Goal: Manage account settings

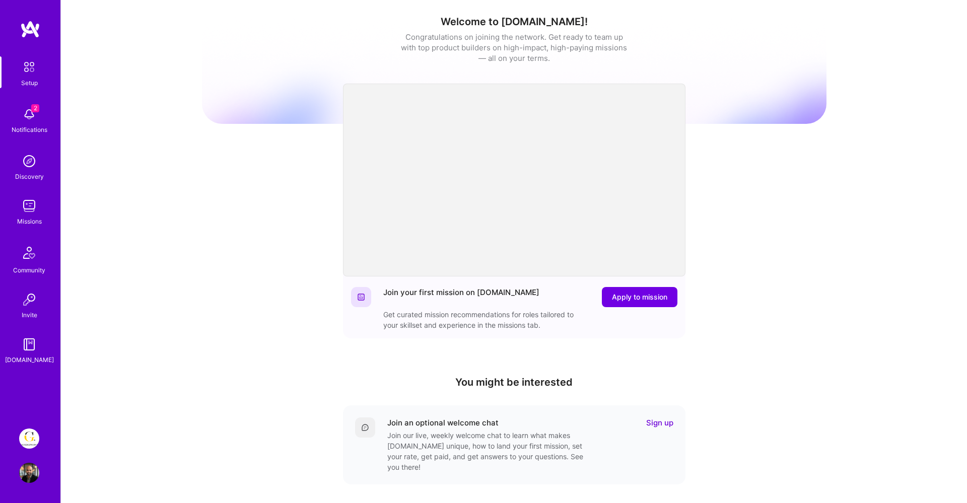
click at [29, 475] on img at bounding box center [29, 473] width 20 height 20
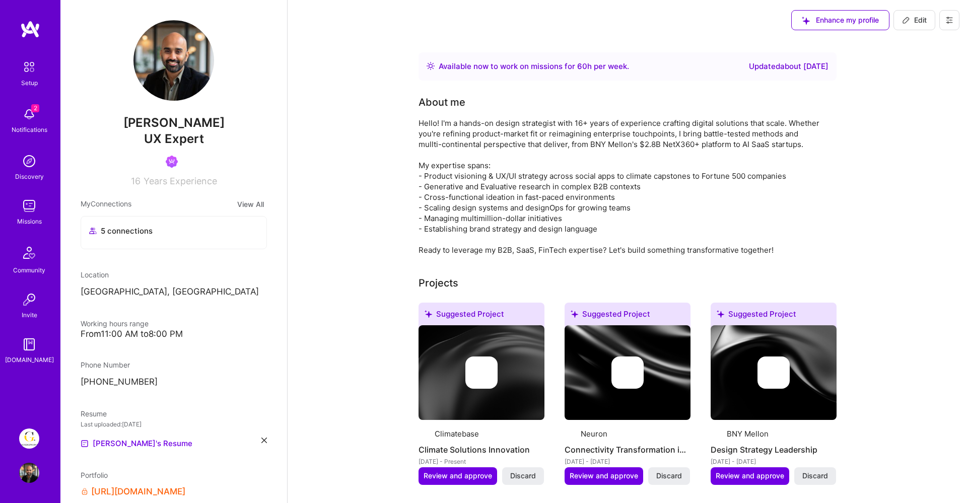
click at [914, 19] on span "Edit" at bounding box center [914, 20] width 25 height 10
select select "SE"
select select "Right Now"
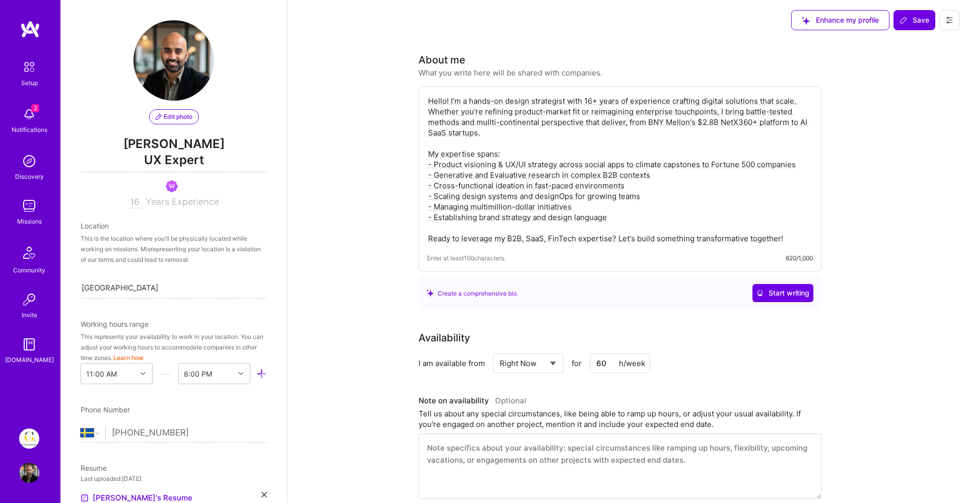
click at [176, 118] on span "Edit photo" at bounding box center [174, 116] width 37 height 9
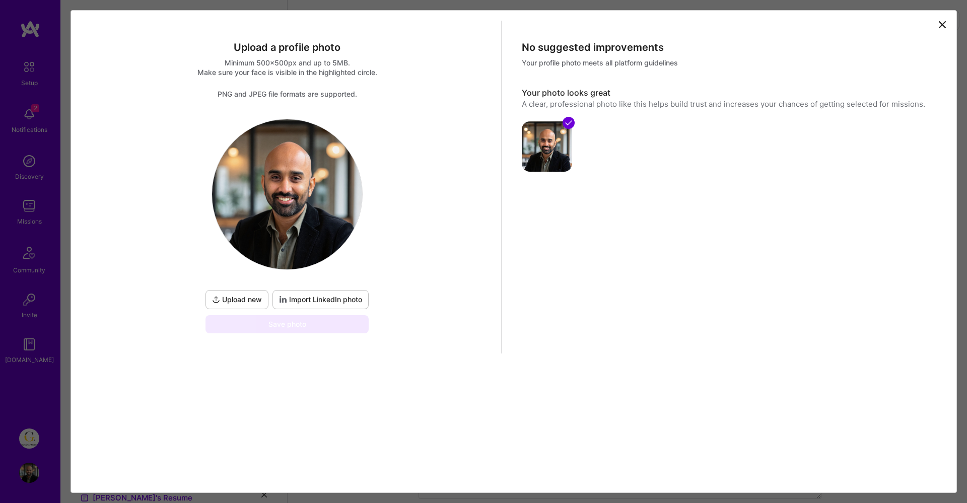
click at [243, 302] on span "Upload new" at bounding box center [237, 300] width 50 height 10
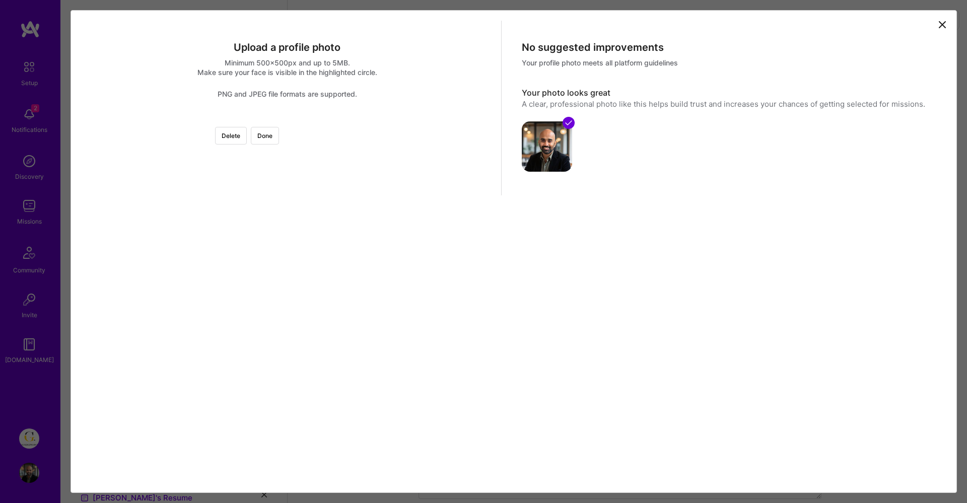
click at [312, 251] on div at bounding box center [397, 229] width 221 height 221
click at [299, 180] on div at bounding box center [397, 229] width 221 height 221
click at [299, 150] on div at bounding box center [397, 229] width 221 height 221
click at [296, 212] on div at bounding box center [397, 233] width 221 height 221
click at [295, 235] on div at bounding box center [397, 257] width 221 height 221
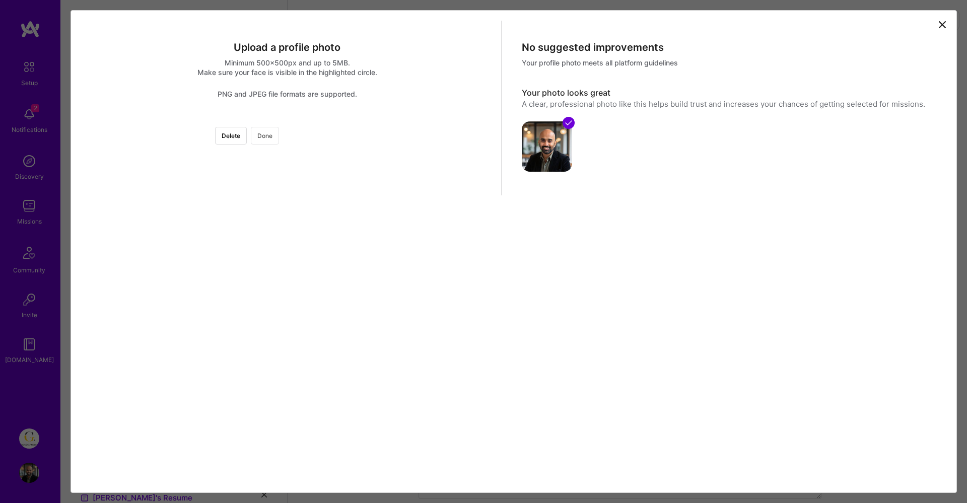
click at [279, 137] on button "Done" at bounding box center [265, 136] width 28 height 18
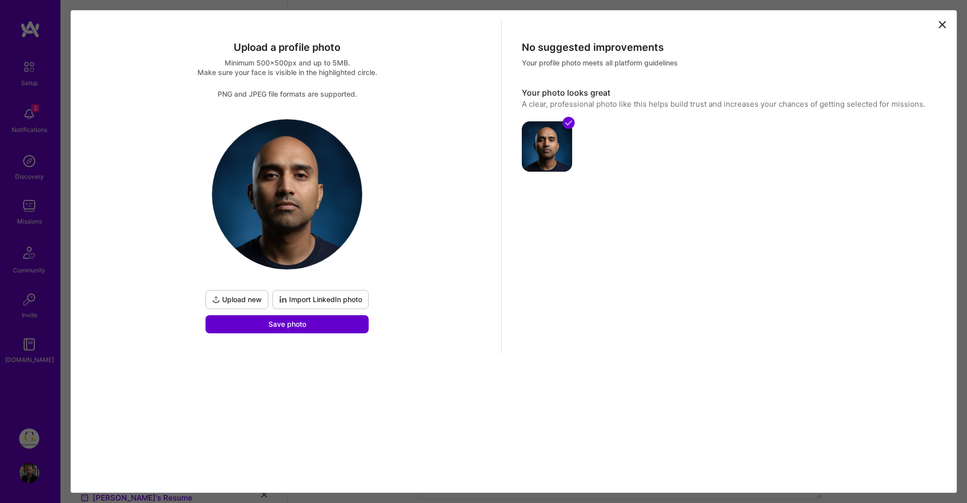
click at [341, 325] on button "Save photo" at bounding box center [287, 324] width 163 height 18
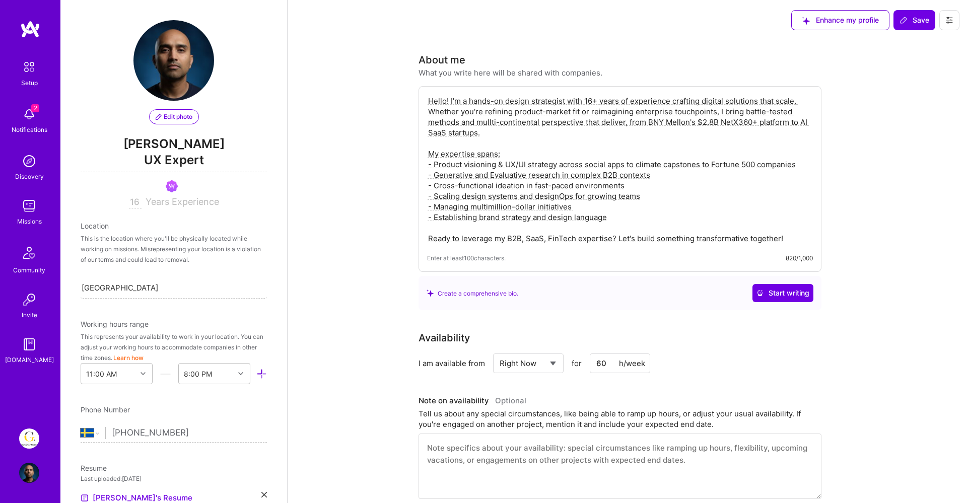
click at [30, 470] on img at bounding box center [29, 473] width 20 height 20
click at [31, 439] on img at bounding box center [29, 439] width 20 height 20
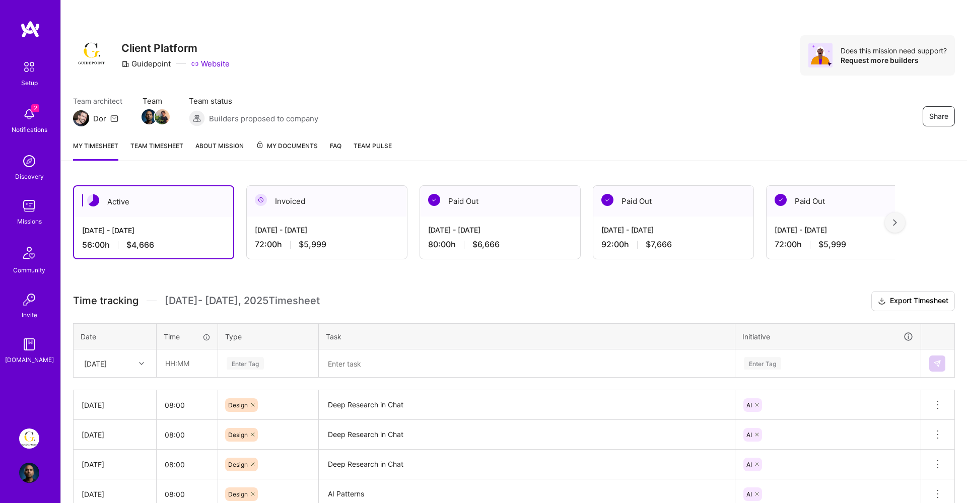
click at [84, 120] on img at bounding box center [81, 118] width 16 height 16
click at [273, 146] on span "My Documents" at bounding box center [287, 146] width 62 height 11
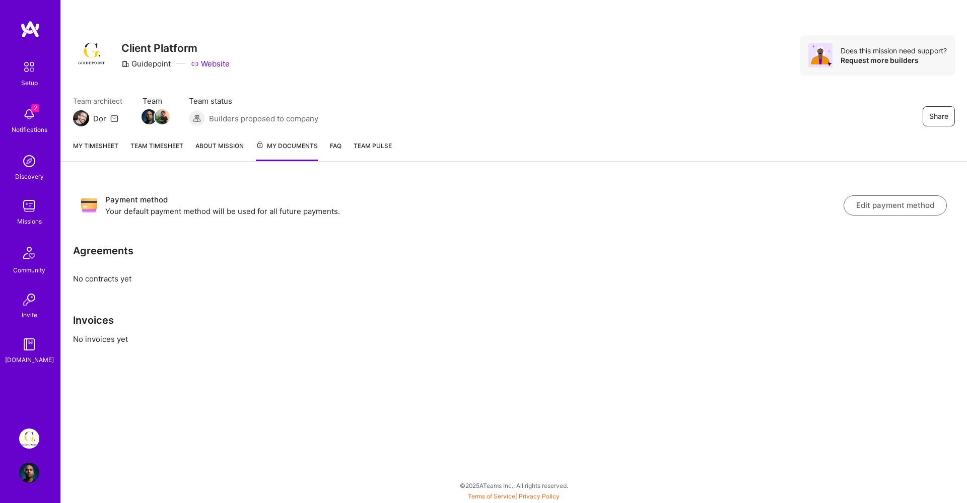
click at [32, 119] on img at bounding box center [29, 114] width 20 height 20
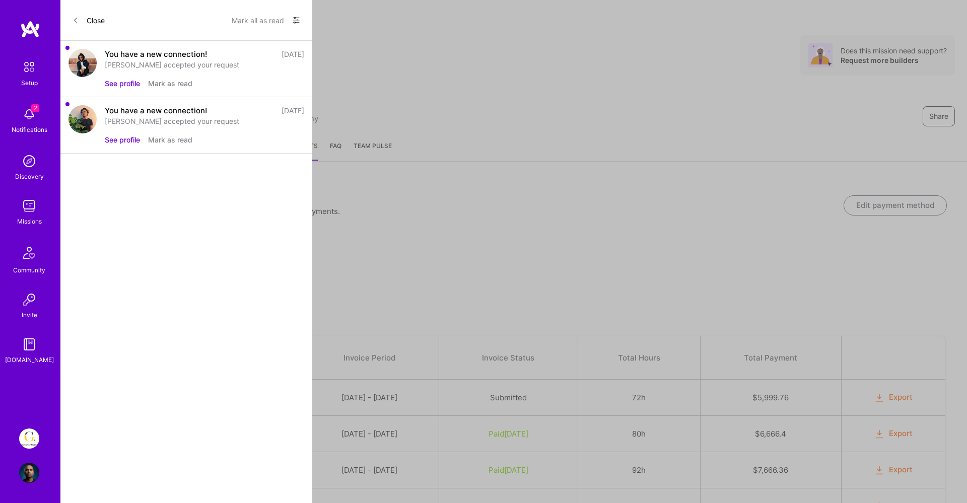
click at [89, 15] on button "Close" at bounding box center [89, 20] width 32 height 16
